Goal: Use online tool/utility: Use online tool/utility

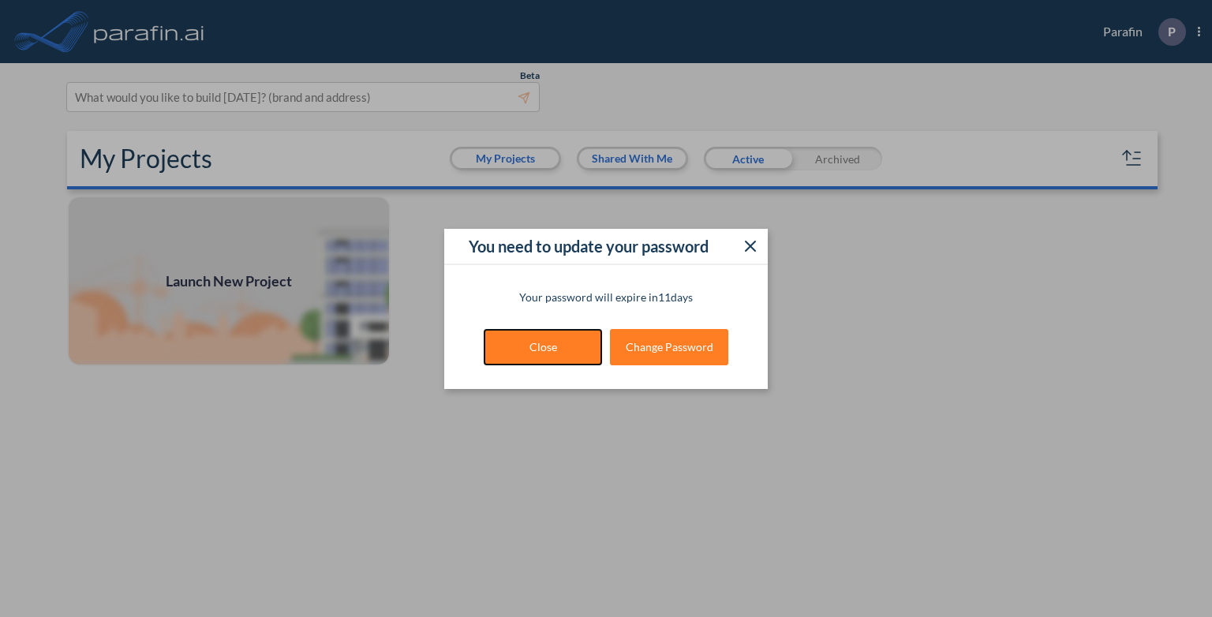
click at [533, 352] on button "Close" at bounding box center [543, 347] width 118 height 36
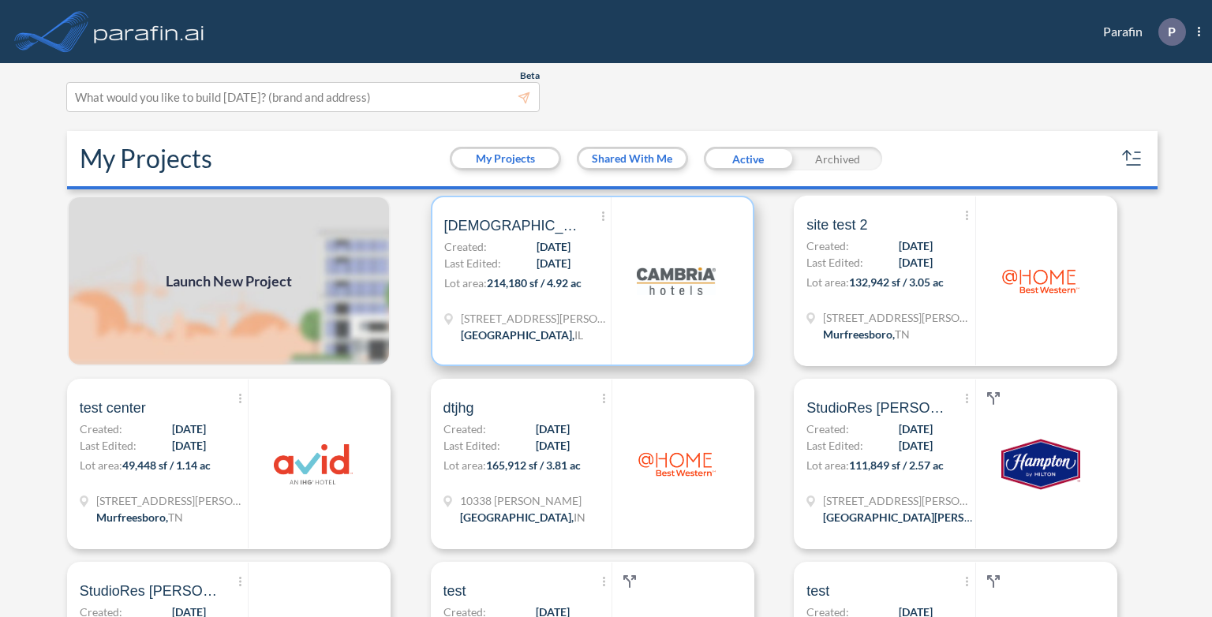
click at [536, 258] on span "[DATE]" at bounding box center [553, 263] width 34 height 17
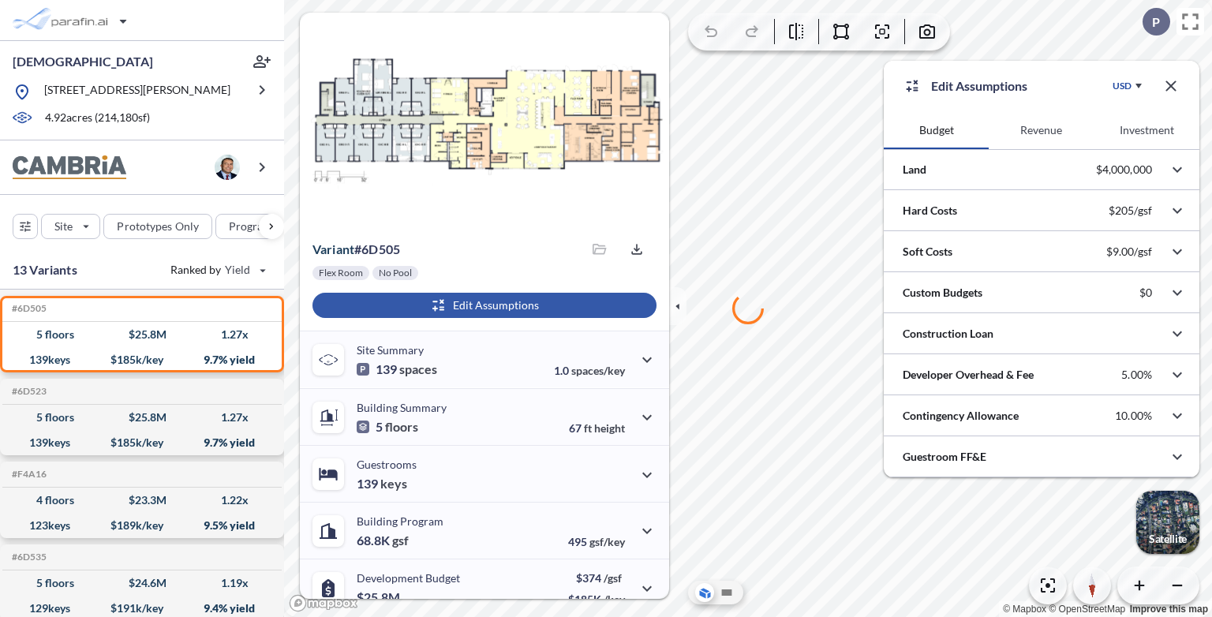
scroll to position [187, 0]
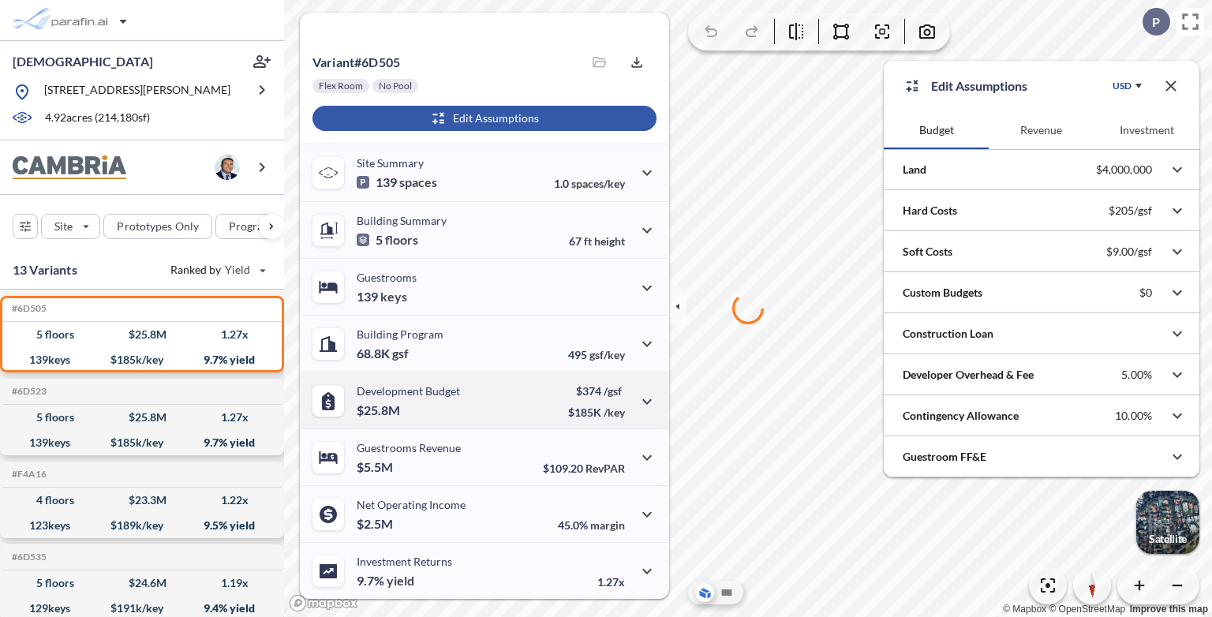
click at [559, 409] on div "Development Budget $25.8M $374 /gsf $185K /key" at bounding box center [484, 400] width 369 height 57
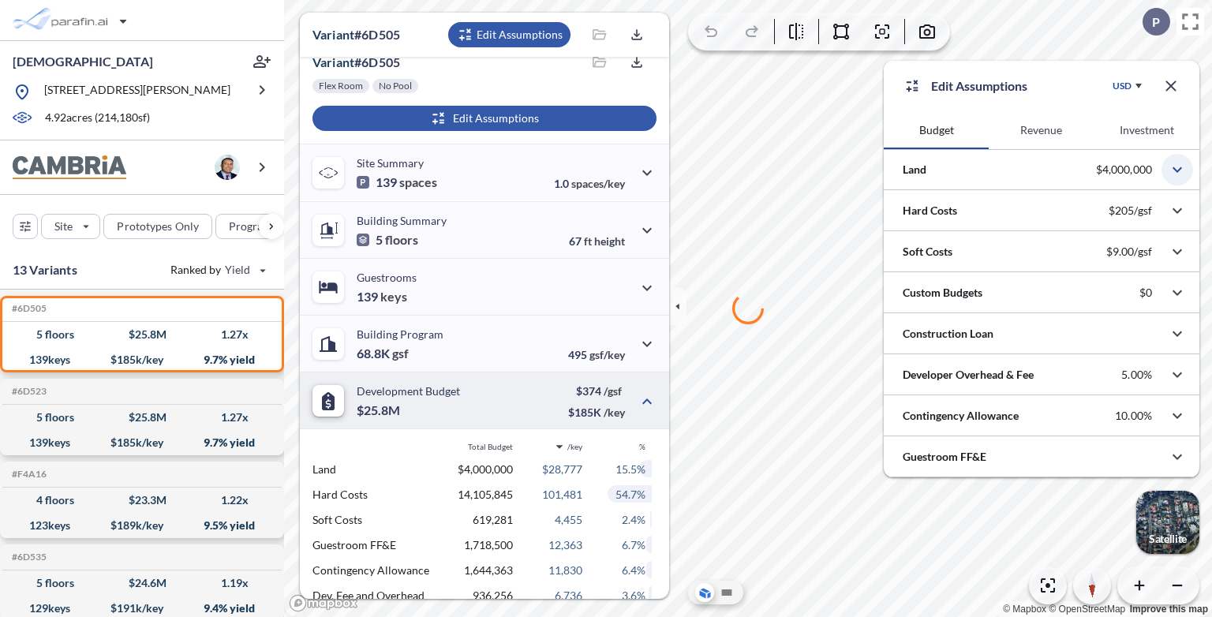
scroll to position [424, 0]
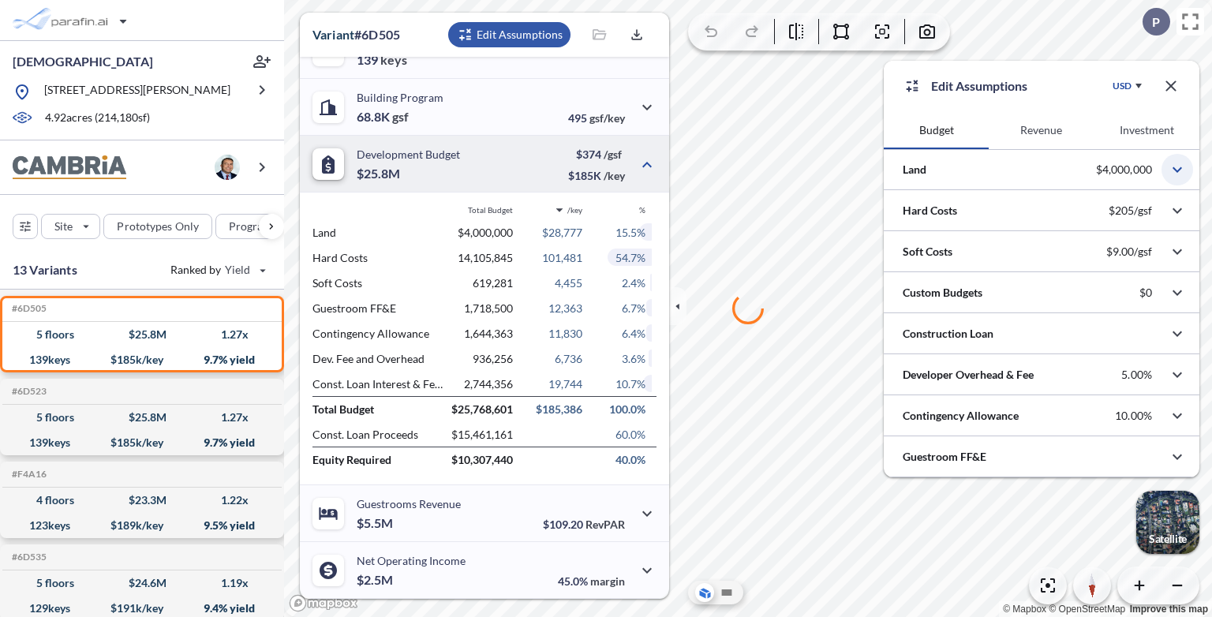
click at [1175, 174] on icon "button" at bounding box center [1177, 169] width 19 height 19
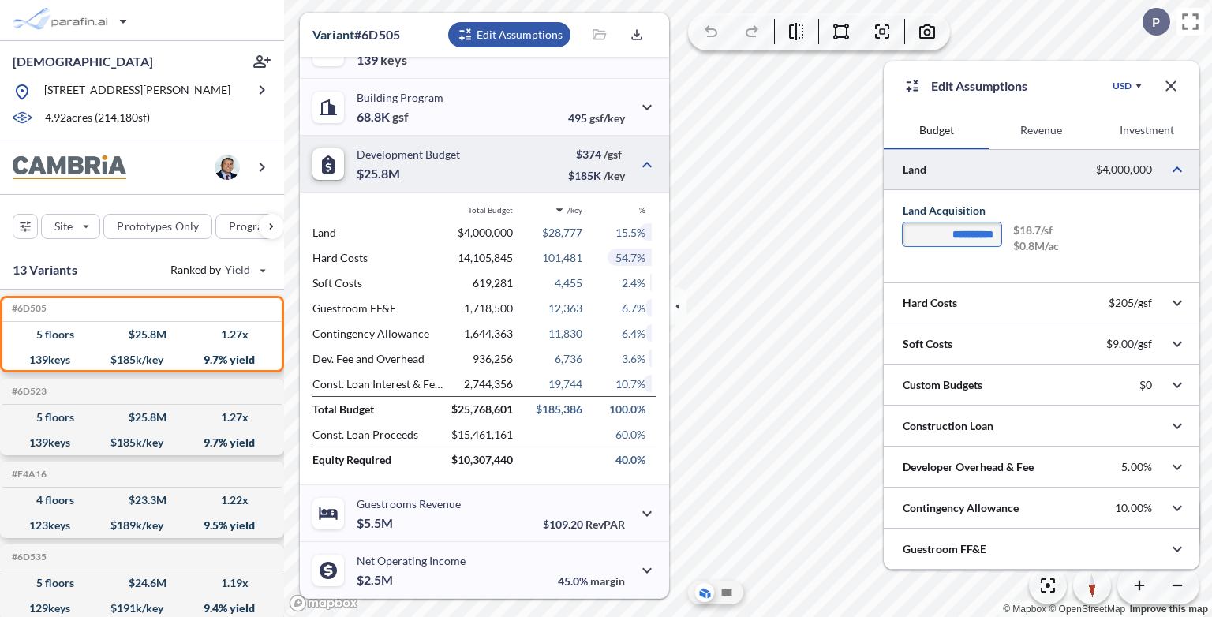
click at [950, 230] on input "**********" at bounding box center [951, 234] width 99 height 24
type input "**"
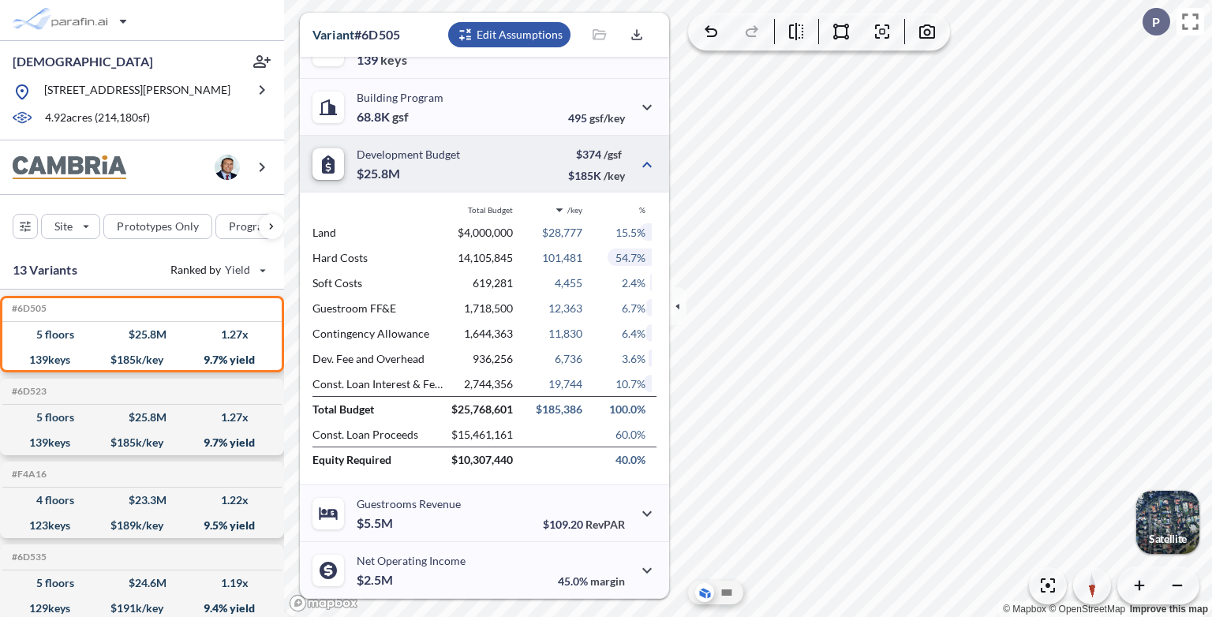
click at [511, 33] on div "button" at bounding box center [509, 34] width 122 height 25
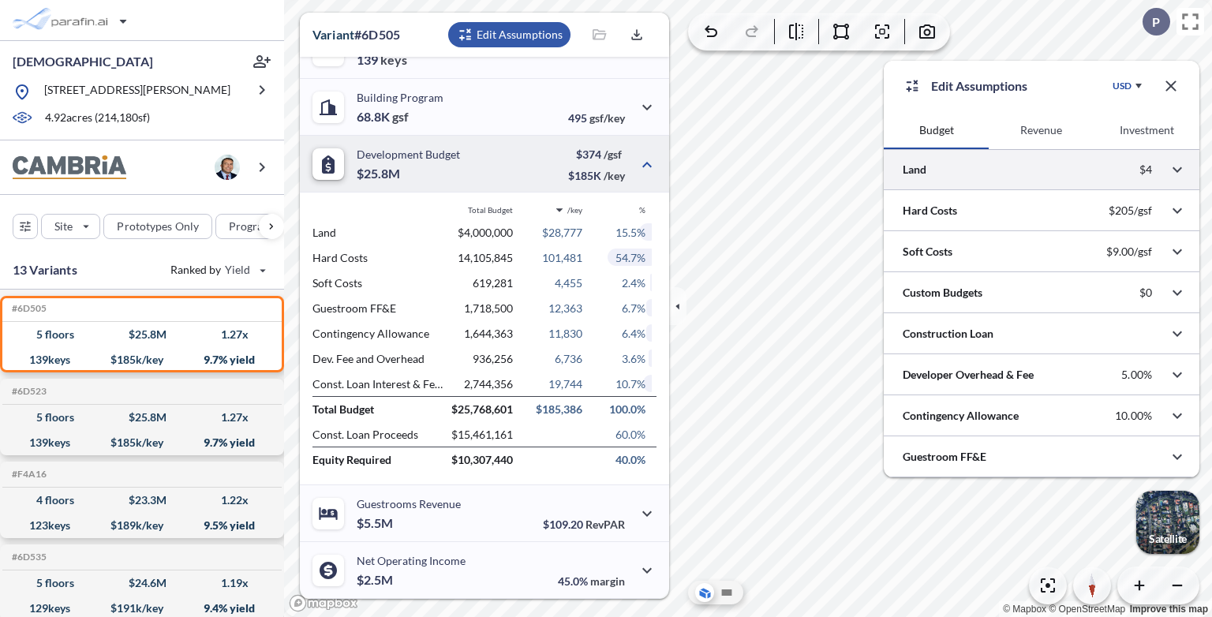
drag, startPoint x: 1016, startPoint y: 189, endPoint x: 1006, endPoint y: 169, distance: 22.2
click at [1006, 169] on div at bounding box center [1042, 169] width 316 height 40
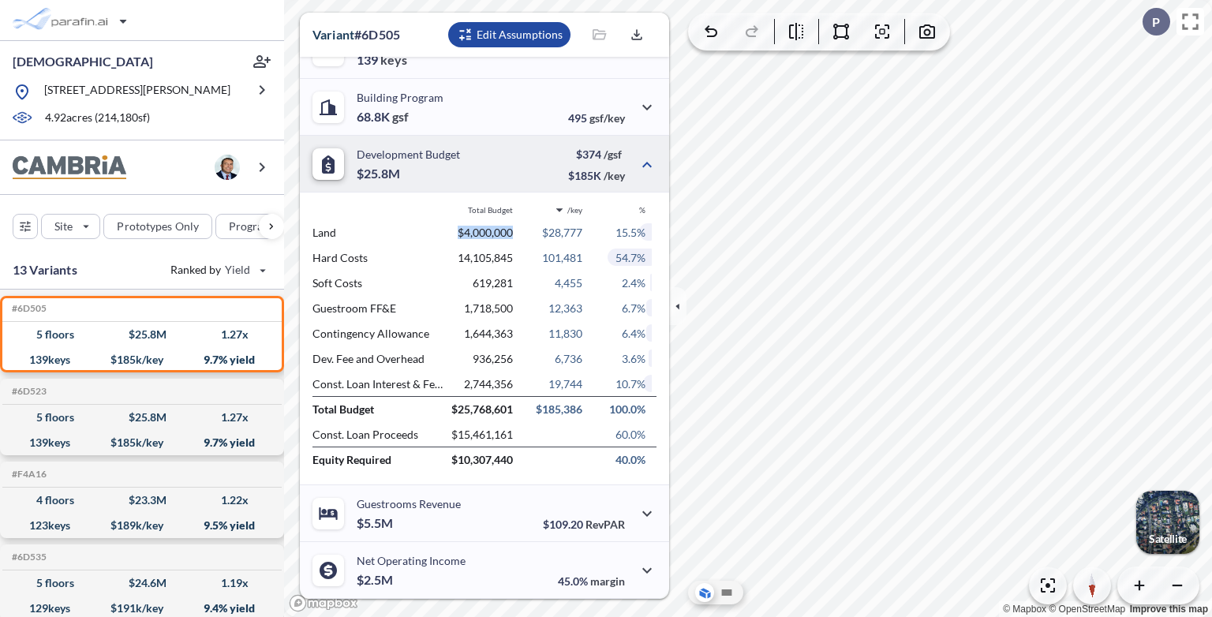
drag, startPoint x: 459, startPoint y: 229, endPoint x: 522, endPoint y: 234, distance: 63.3
click at [522, 234] on div "Land $4,000,000 $28,777 15.5%" at bounding box center [484, 231] width 369 height 25
click at [517, 34] on button "Edit Assumptions" at bounding box center [509, 34] width 122 height 25
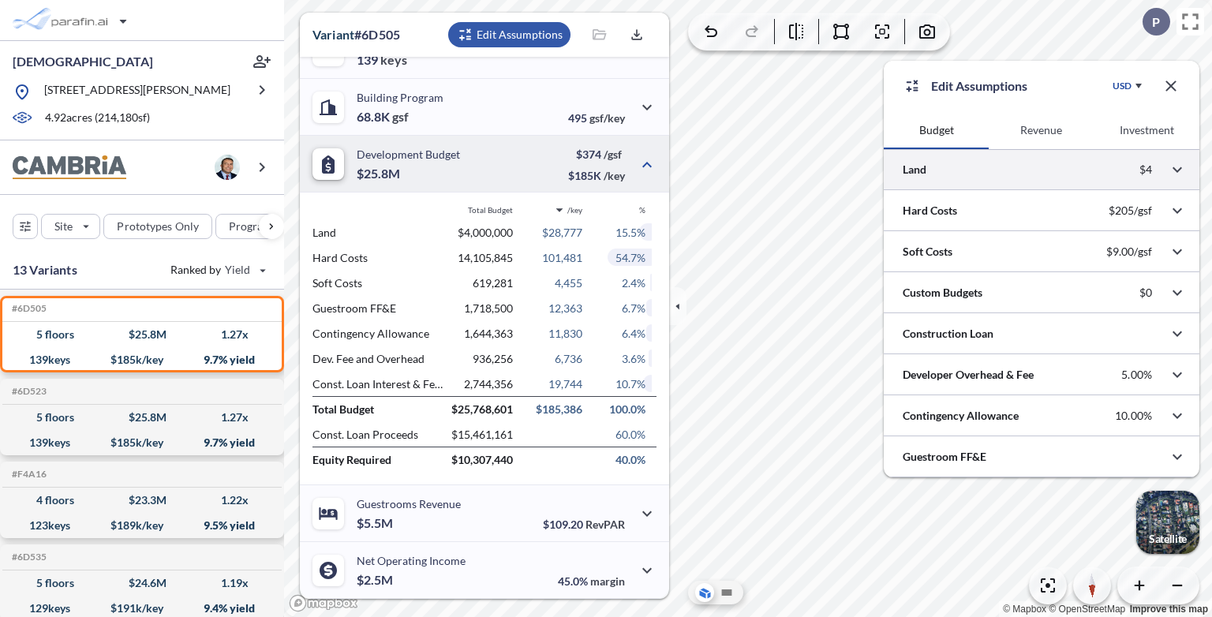
click at [1085, 166] on div at bounding box center [1042, 169] width 316 height 40
